Goal: Task Accomplishment & Management: Manage account settings

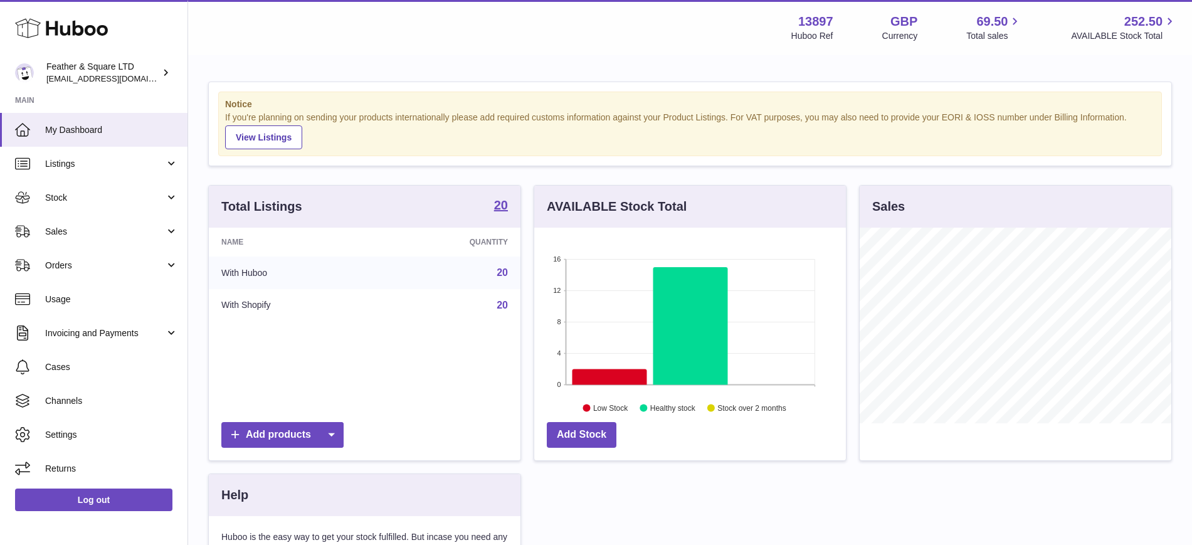
scroll to position [196, 312]
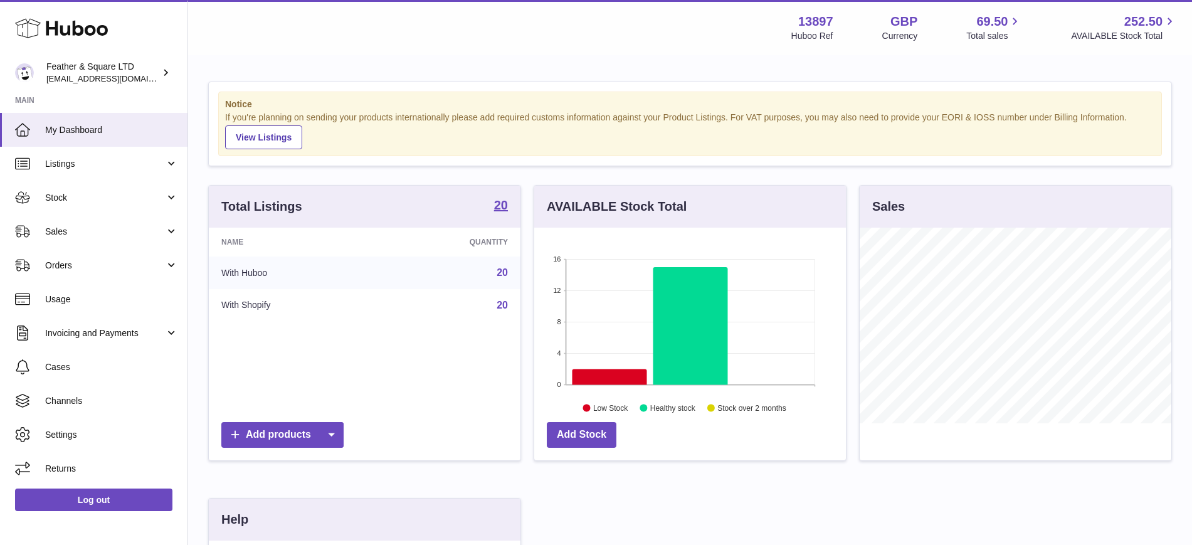
click at [123, 226] on span "Sales" at bounding box center [105, 232] width 120 height 12
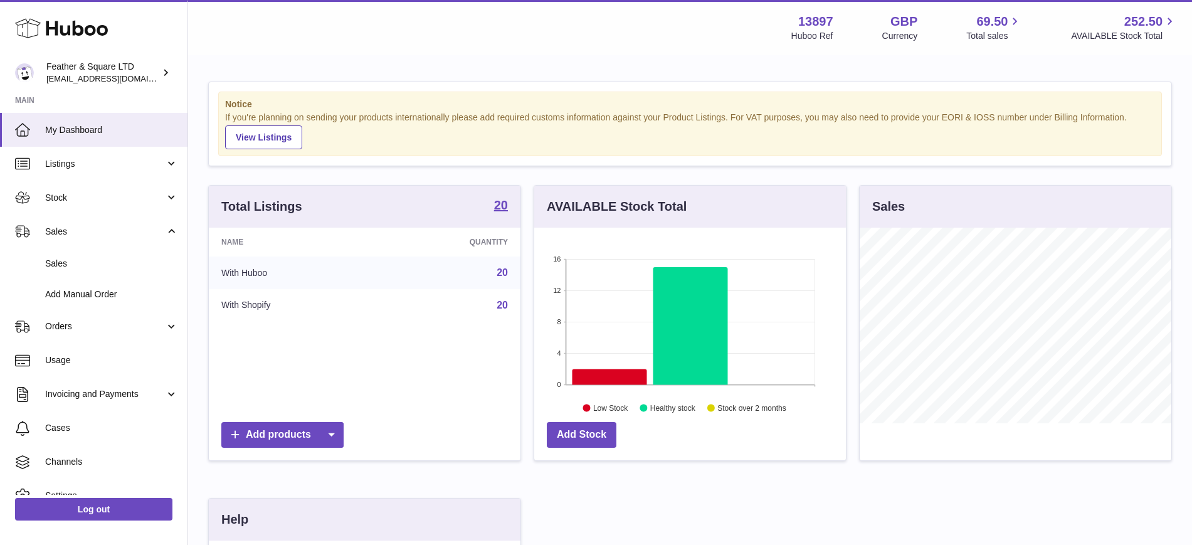
click at [120, 262] on span "Sales" at bounding box center [111, 264] width 133 height 12
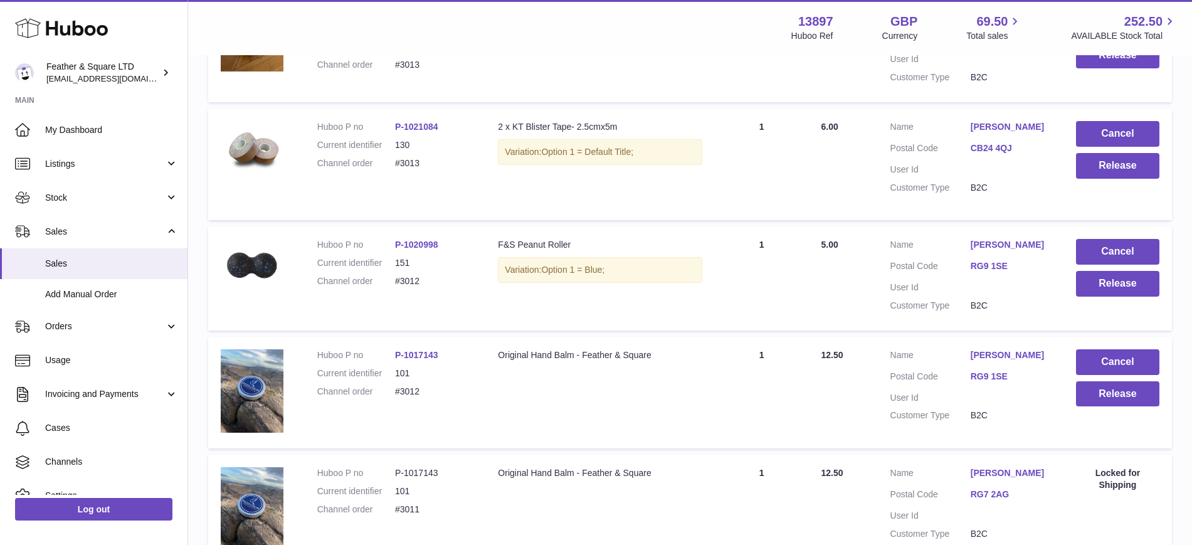
scroll to position [338, 0]
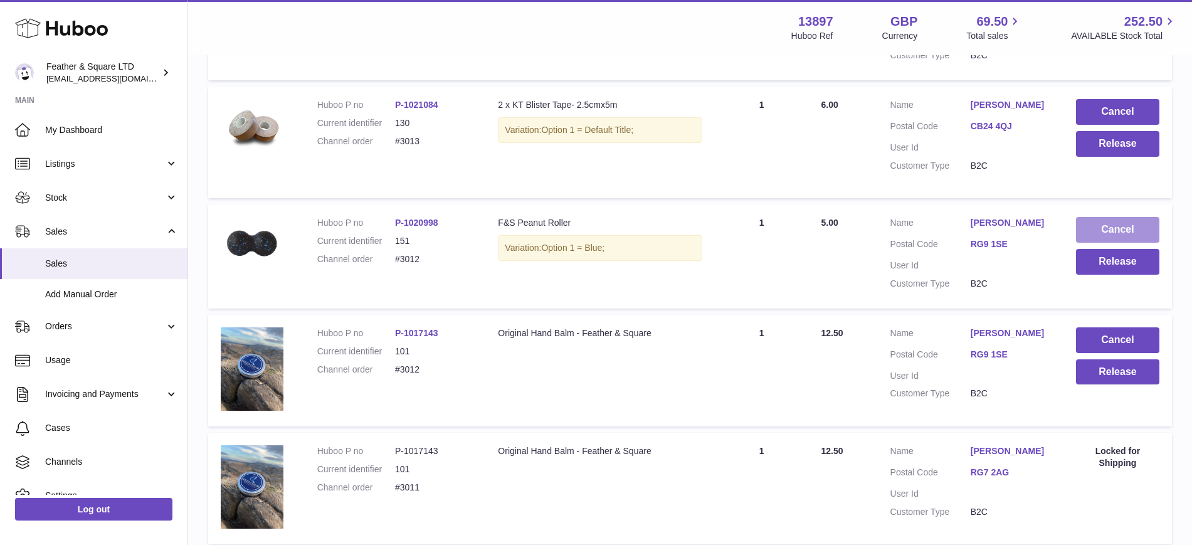
click at [1129, 224] on button "Cancel" at bounding box center [1117, 230] width 83 height 26
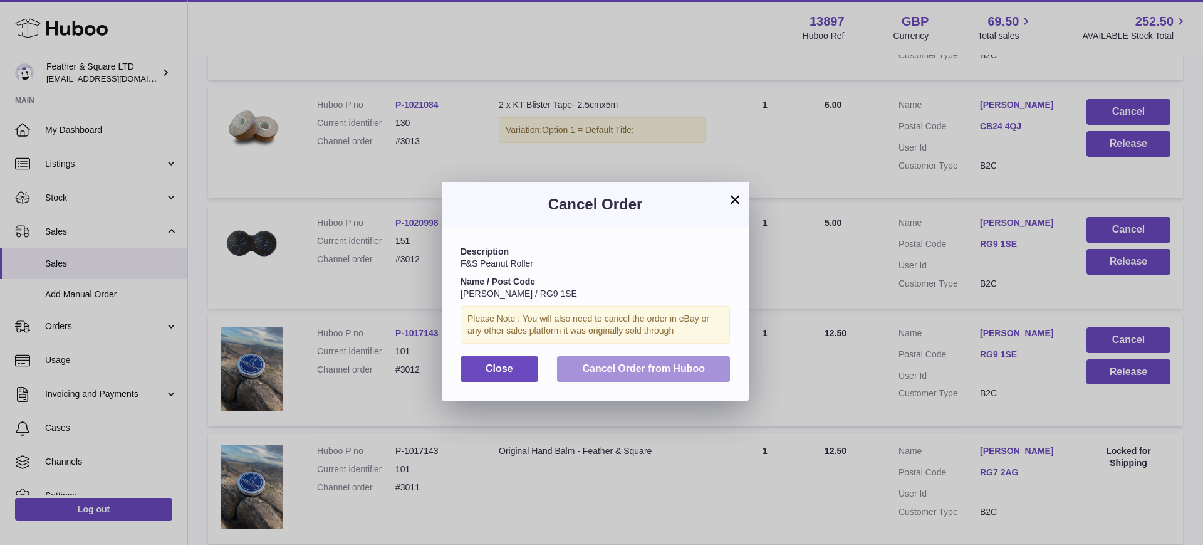
click at [683, 363] on span "Cancel Order from Huboo" at bounding box center [643, 368] width 123 height 11
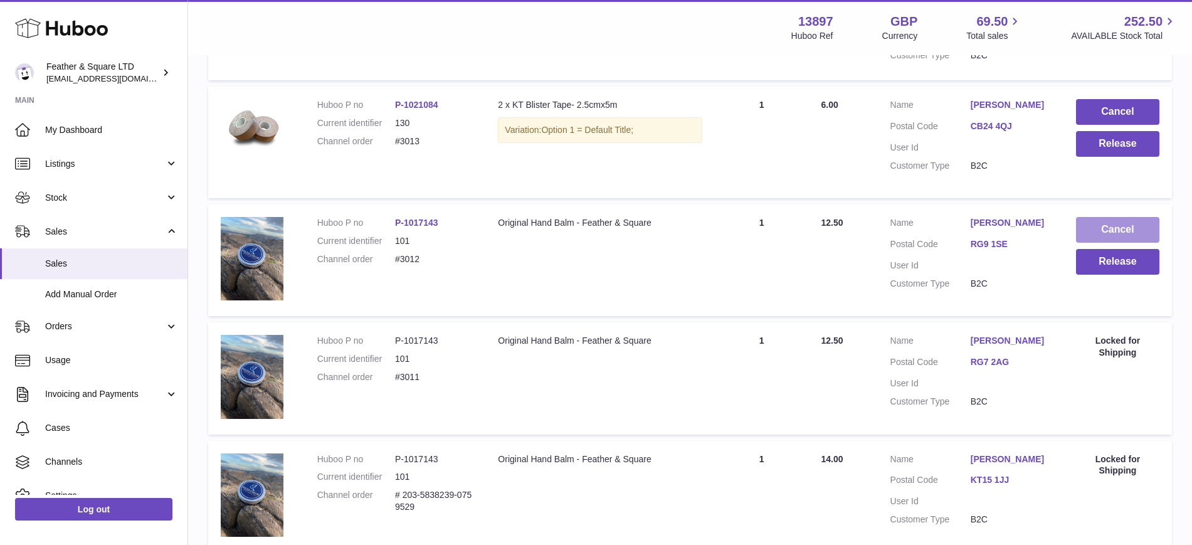
click at [1118, 228] on button "Cancel" at bounding box center [1117, 230] width 83 height 26
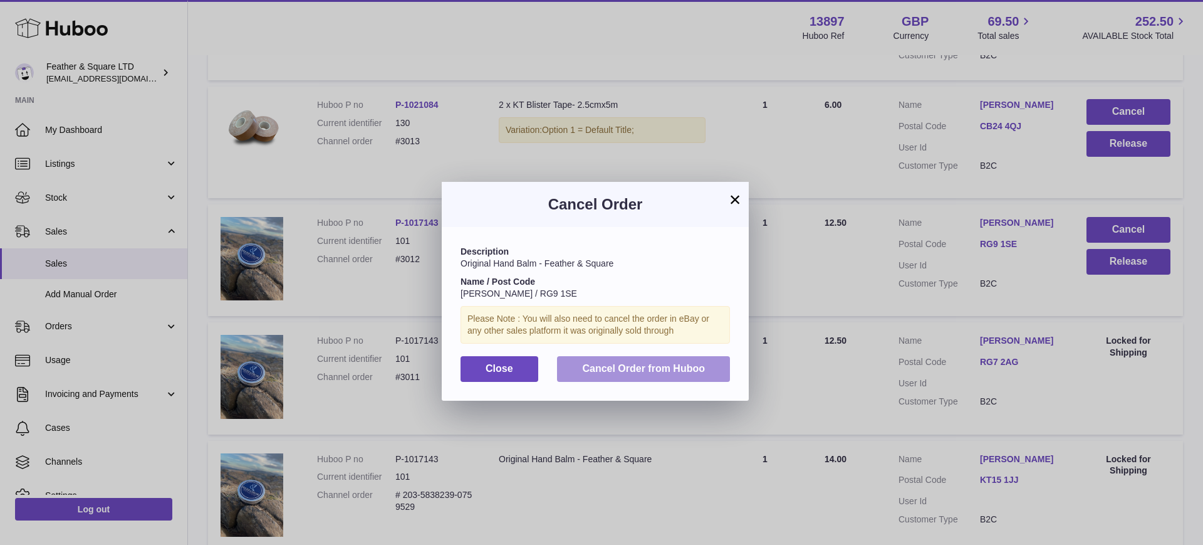
click at [668, 375] on button "Cancel Order from Huboo" at bounding box center [643, 369] width 173 height 26
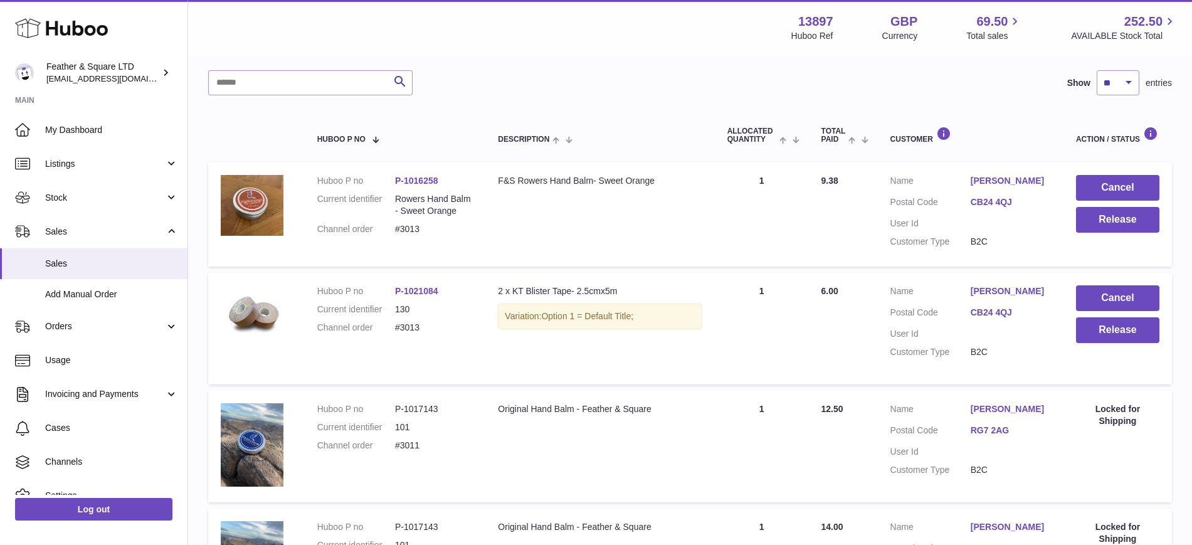
scroll to position [143, 0]
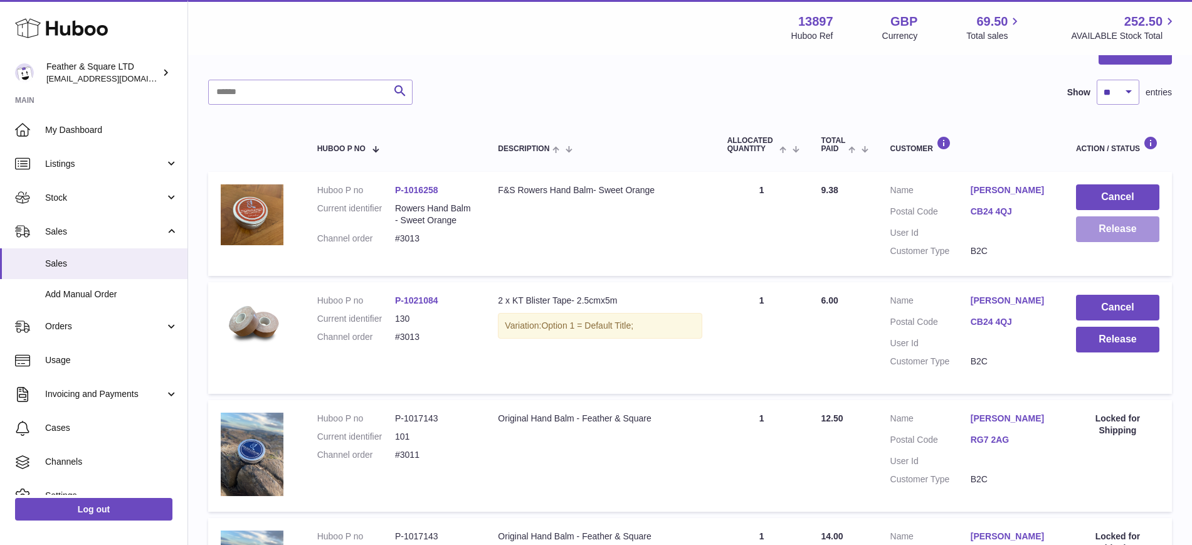
click at [1096, 225] on button "Release" at bounding box center [1117, 229] width 83 height 26
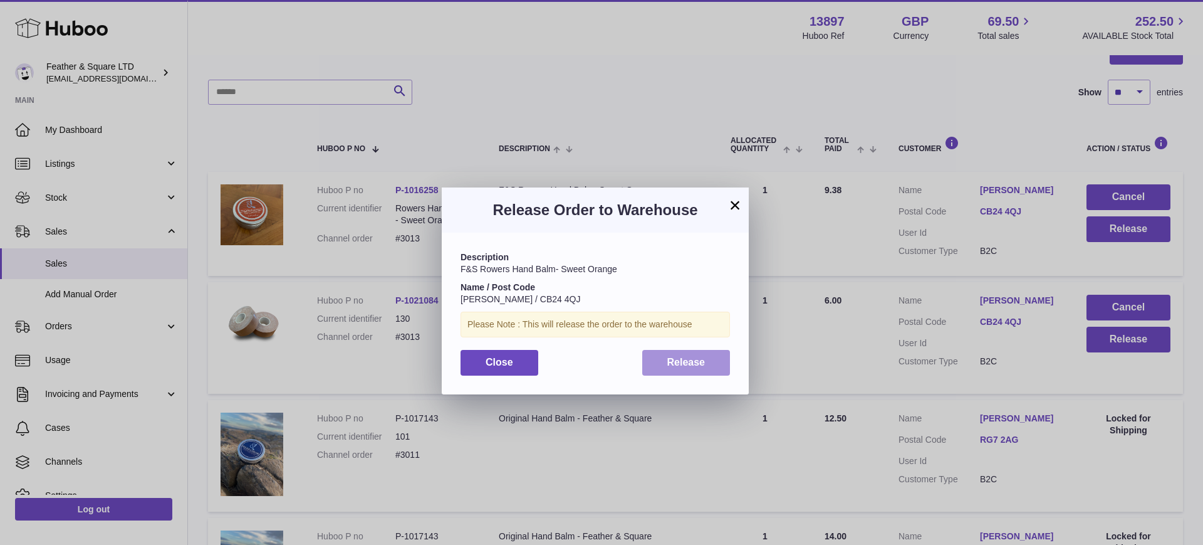
click at [693, 360] on span "Release" at bounding box center [687, 362] width 38 height 11
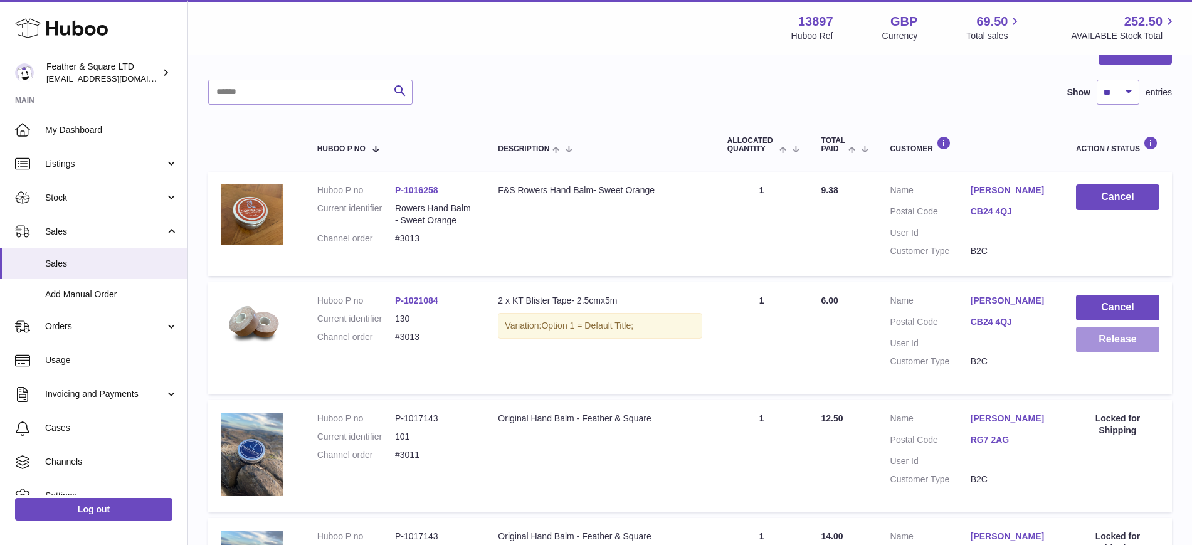
click at [1118, 345] on button "Release" at bounding box center [1117, 340] width 83 height 26
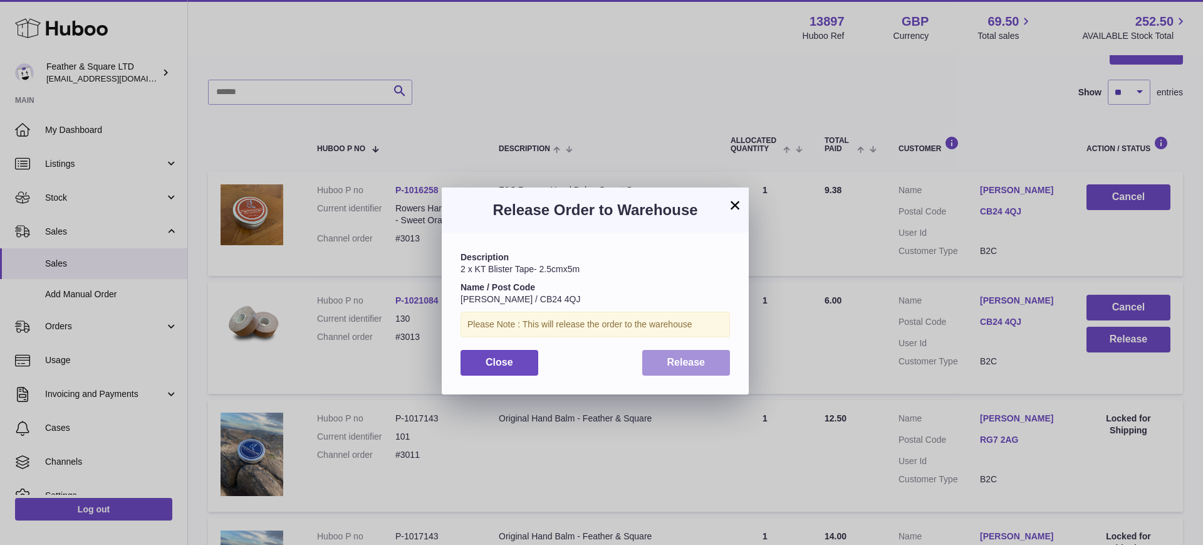
click at [694, 367] on span "Release" at bounding box center [687, 362] width 38 height 11
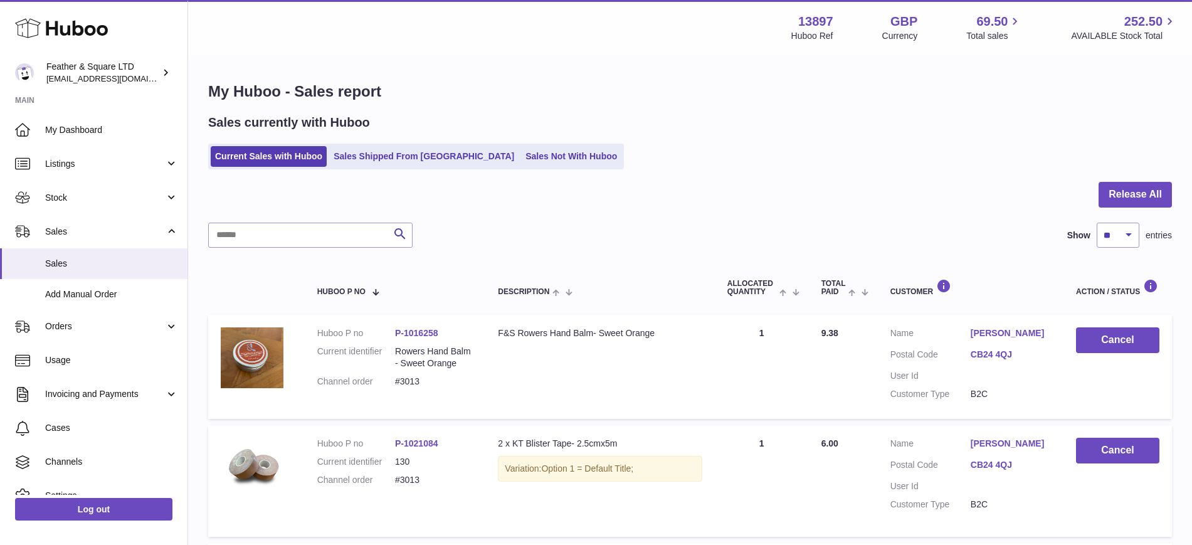
scroll to position [33, 0]
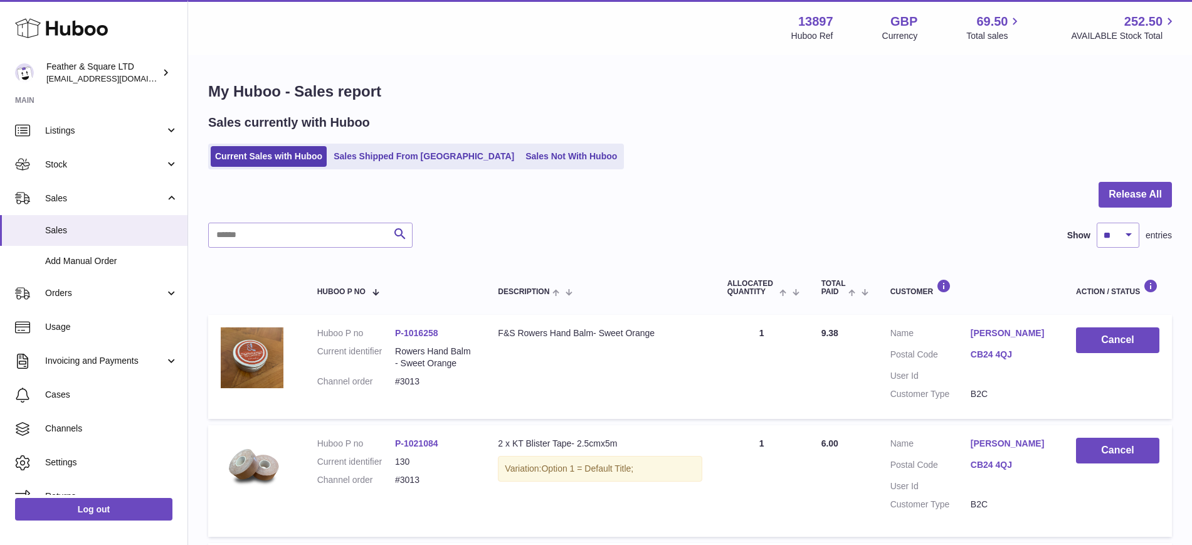
click at [73, 164] on span "Stock" at bounding box center [105, 165] width 120 height 12
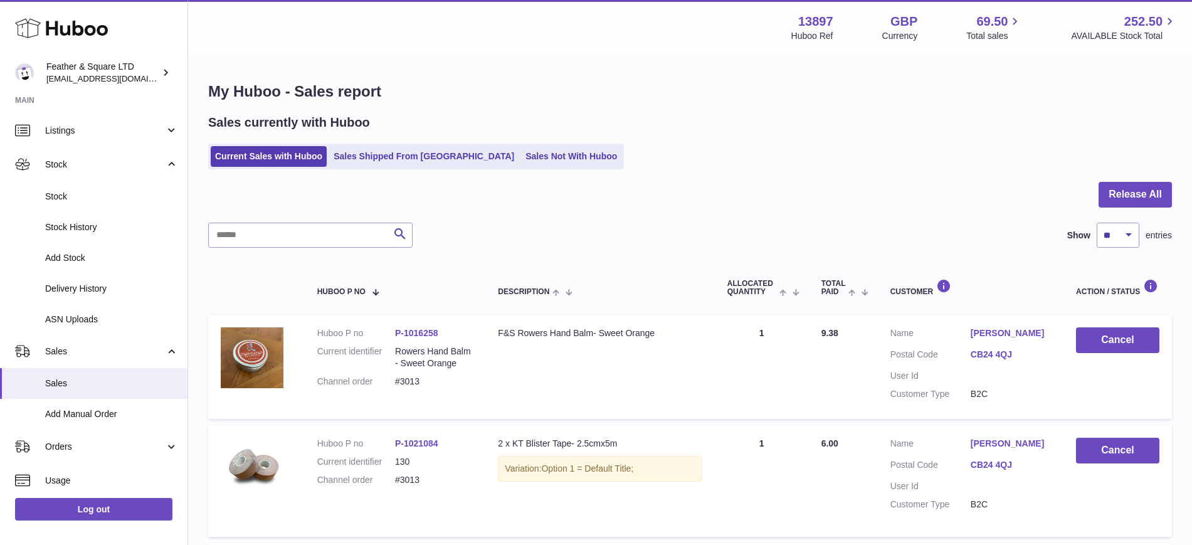
click at [76, 261] on span "Add Stock" at bounding box center [111, 258] width 133 height 12
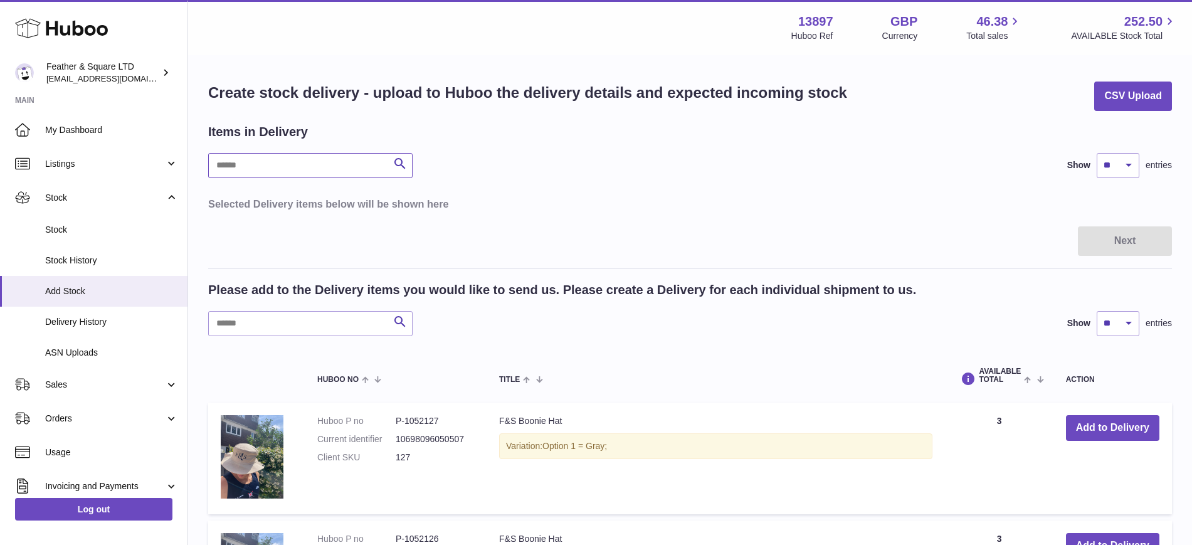
click at [290, 170] on input "text" at bounding box center [310, 165] width 204 height 25
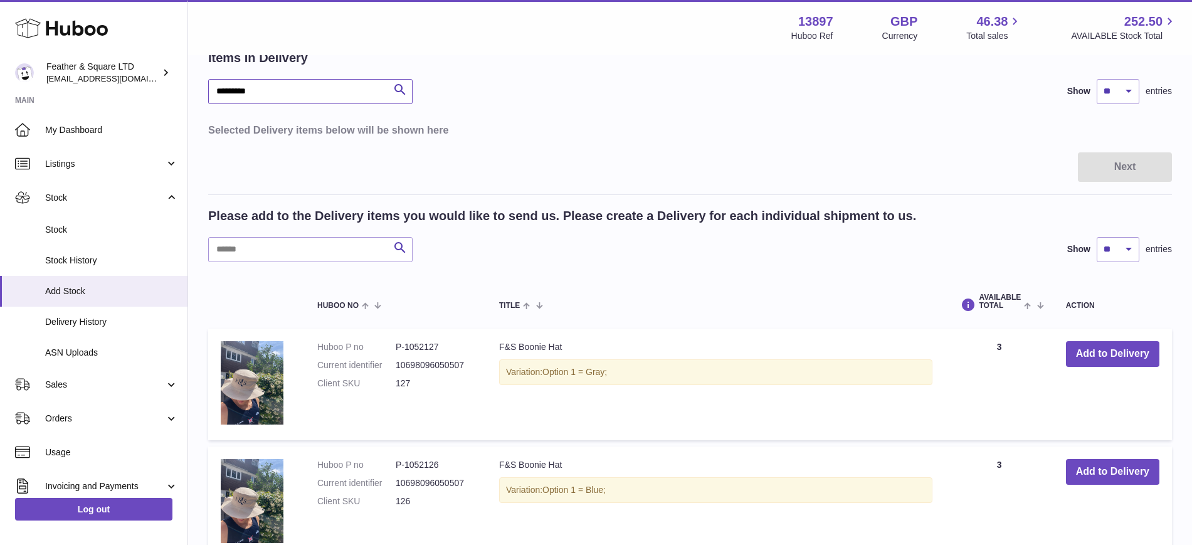
scroll to position [73, 0]
type input "**********"
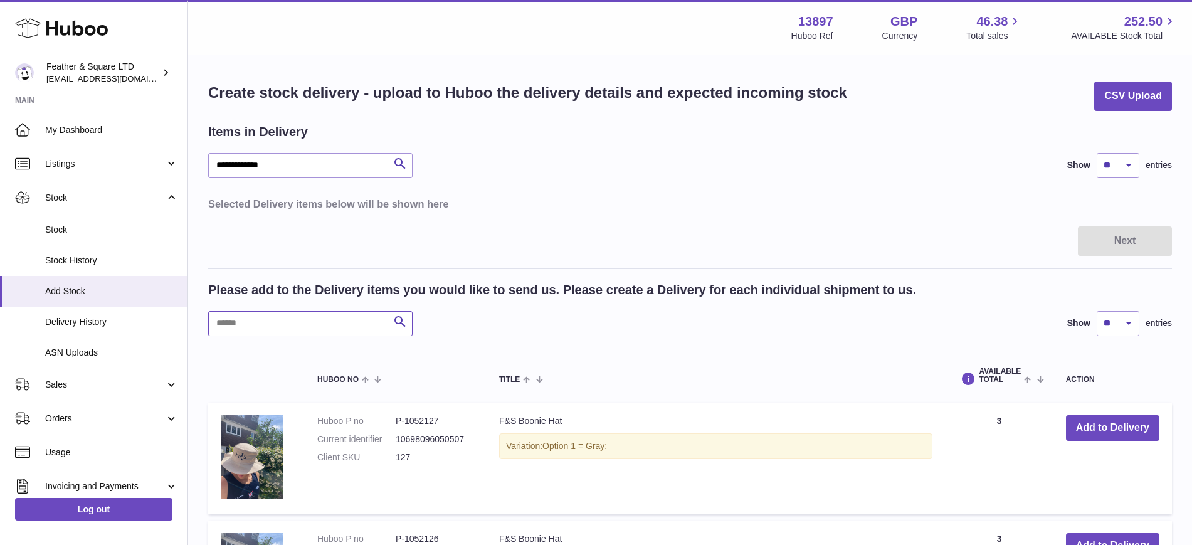
click at [287, 320] on input "text" at bounding box center [310, 323] width 204 height 25
type input "**********"
